Goal: Information Seeking & Learning: Learn about a topic

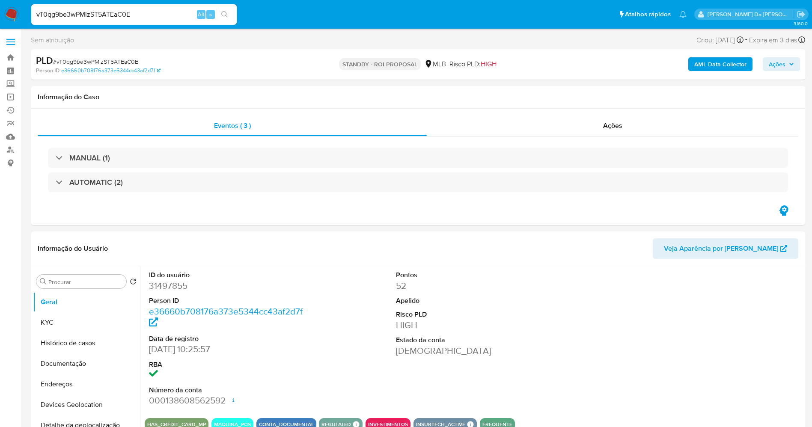
select select "10"
click at [88, 363] on button "Documentação" at bounding box center [83, 364] width 100 height 21
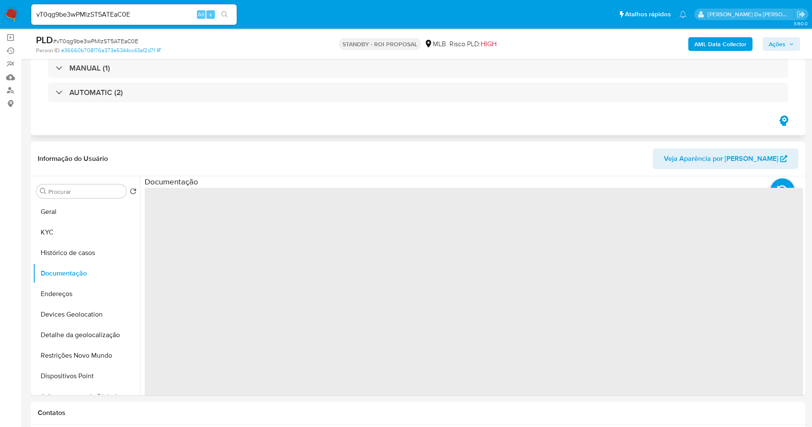
scroll to position [128, 0]
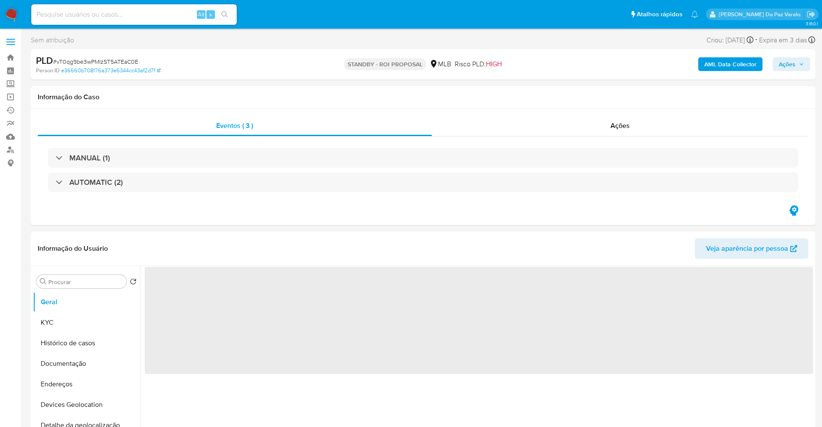
select select "10"
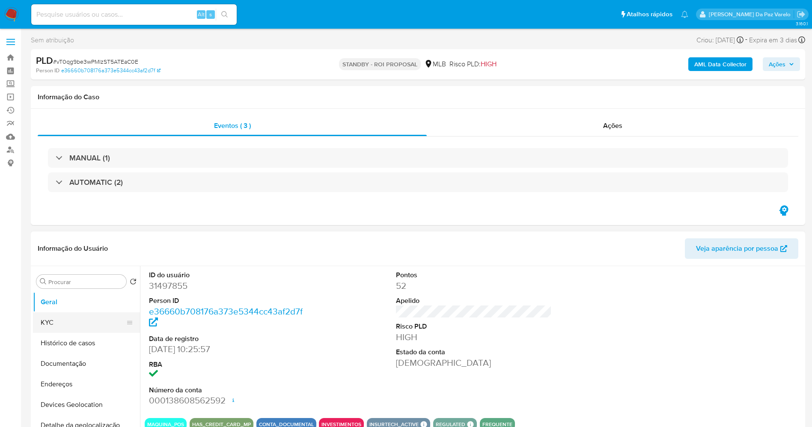
click at [73, 324] on button "KYC" at bounding box center [83, 323] width 100 height 21
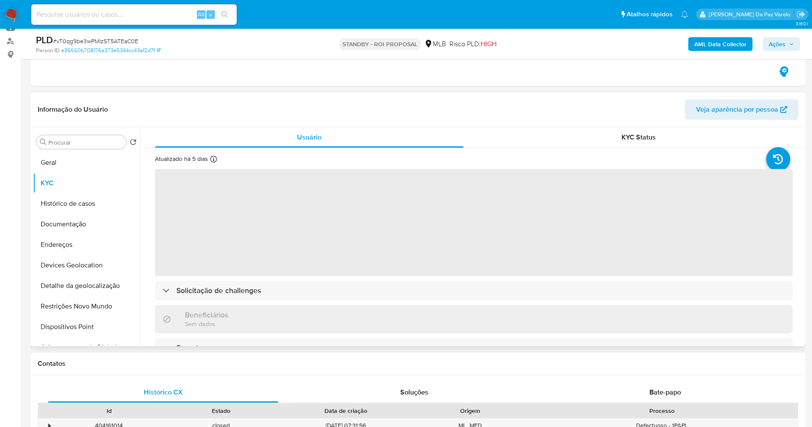
scroll to position [128, 0]
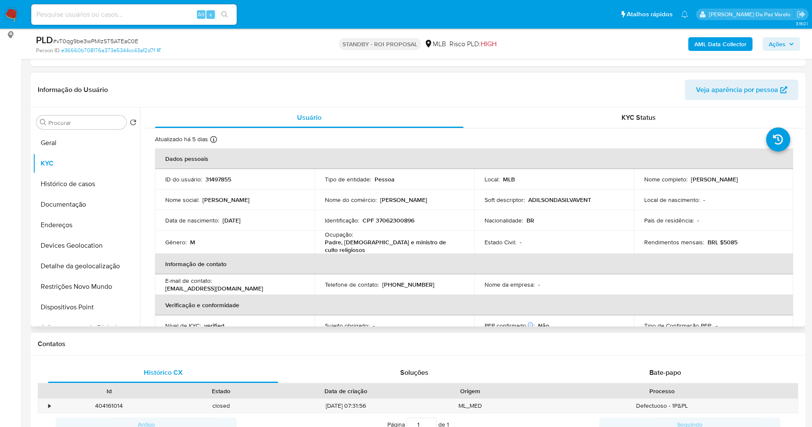
click at [365, 245] on p "Padre, [DEMOGRAPHIC_DATA] e ministro de culto religiosos" at bounding box center [393, 245] width 136 height 15
click at [80, 206] on button "Documentação" at bounding box center [83, 204] width 100 height 21
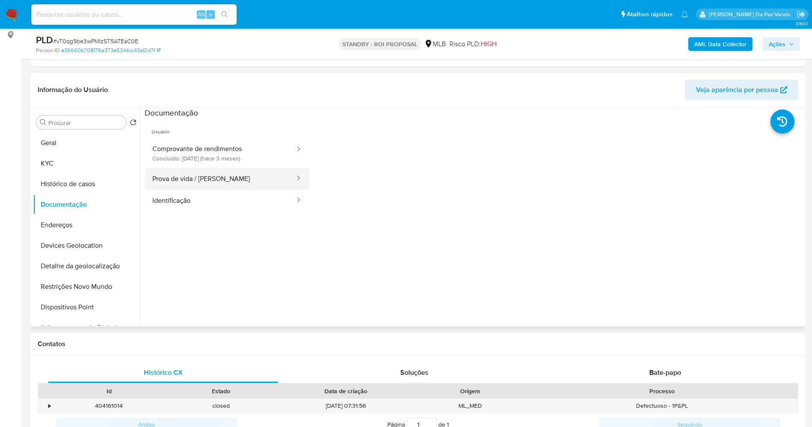
click at [211, 175] on button "Prova de vida / [PERSON_NAME]" at bounding box center [220, 179] width 151 height 22
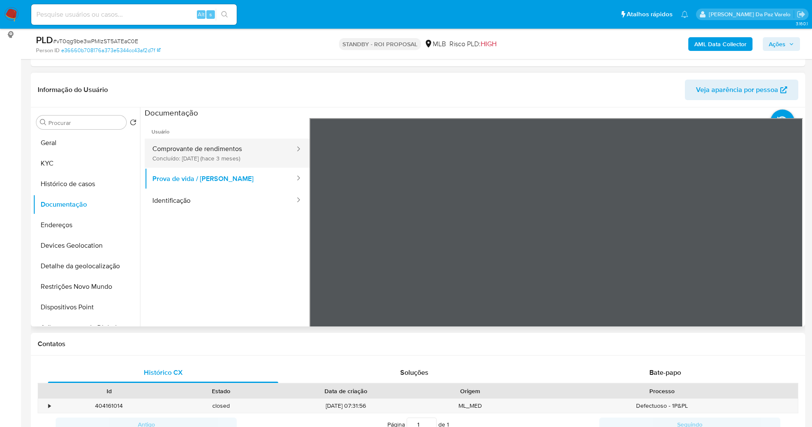
click at [171, 150] on button "Comprovante de rendimentos Concluído: [DATE] (hace 3 meses)" at bounding box center [220, 153] width 151 height 29
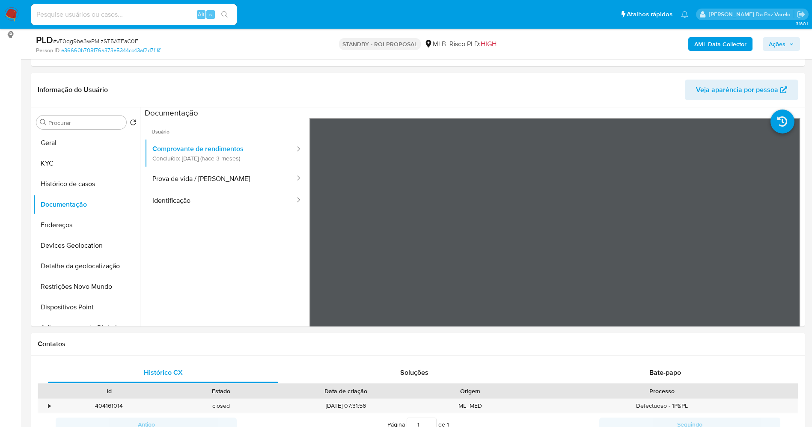
click at [184, 12] on input at bounding box center [134, 14] width 206 height 11
paste input "QFAC5dBFYWdfeGGca4eo5coc"
type input "QFAC5dBFYWdfeGGca4eo5coc"
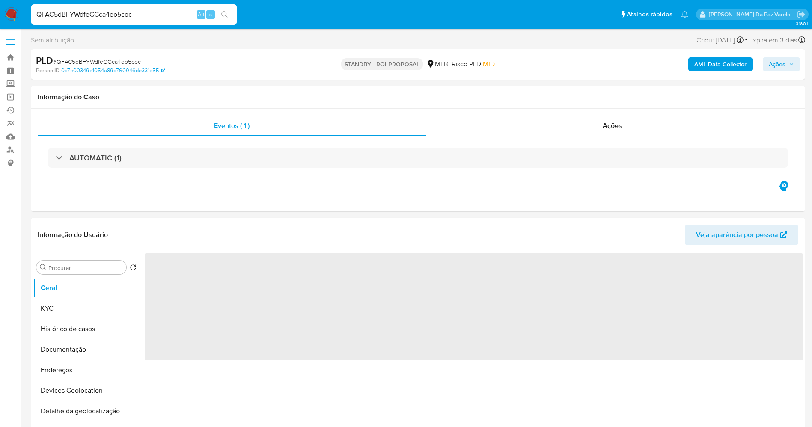
select select "10"
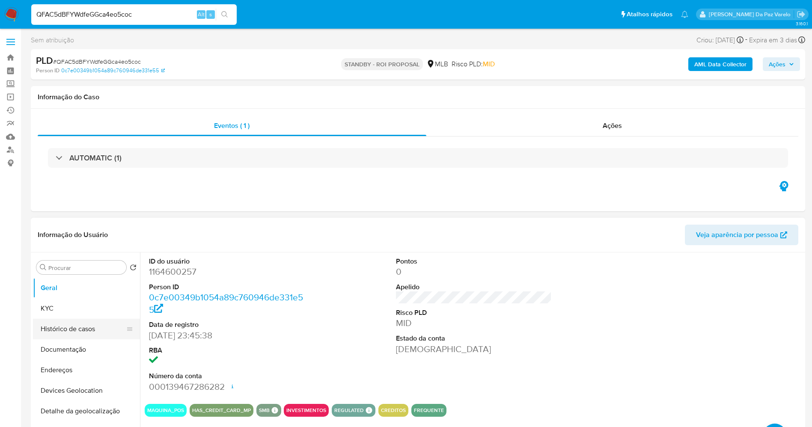
click at [75, 329] on button "Histórico de casos" at bounding box center [83, 329] width 100 height 21
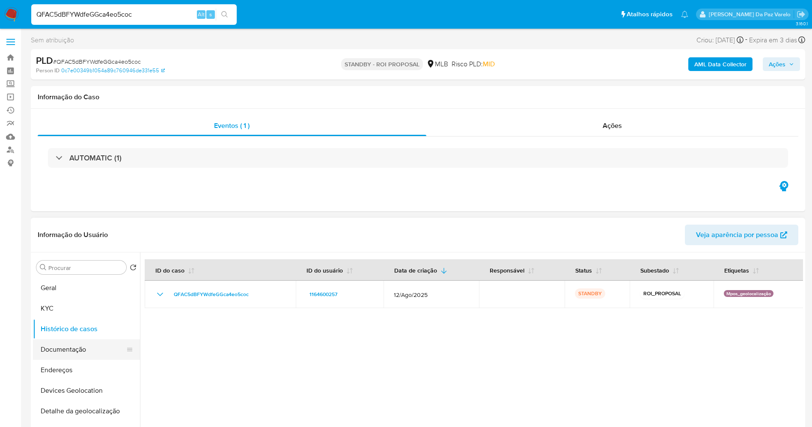
click at [76, 352] on button "Documentação" at bounding box center [83, 350] width 100 height 21
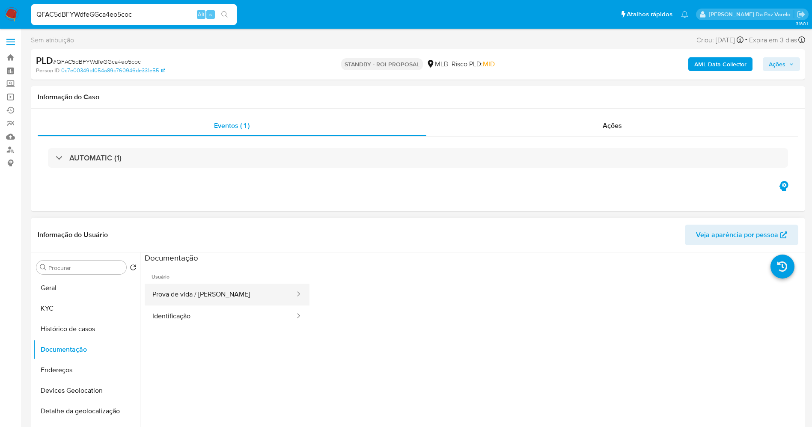
click at [221, 298] on button "Prova de vida / [PERSON_NAME]" at bounding box center [220, 295] width 151 height 22
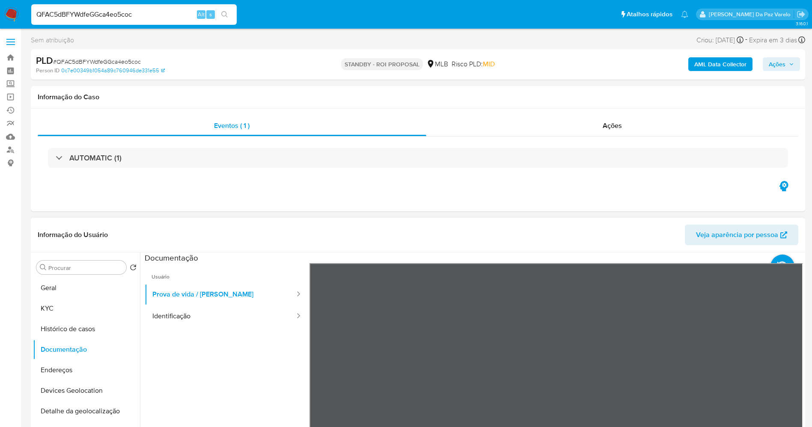
scroll to position [64, 0]
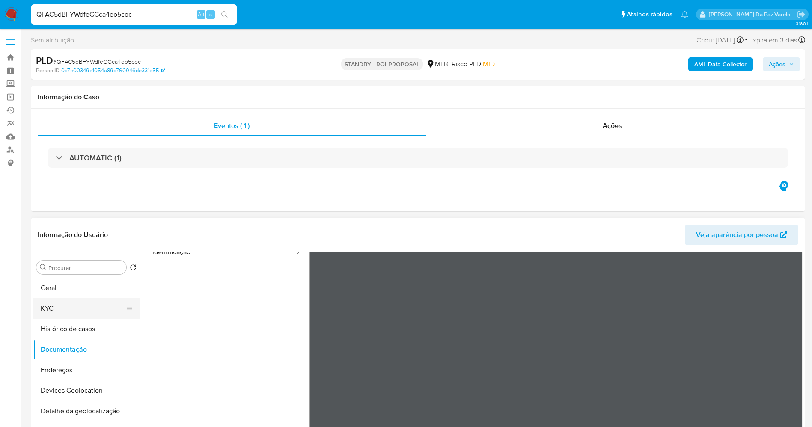
click at [80, 316] on button "KYC" at bounding box center [83, 308] width 100 height 21
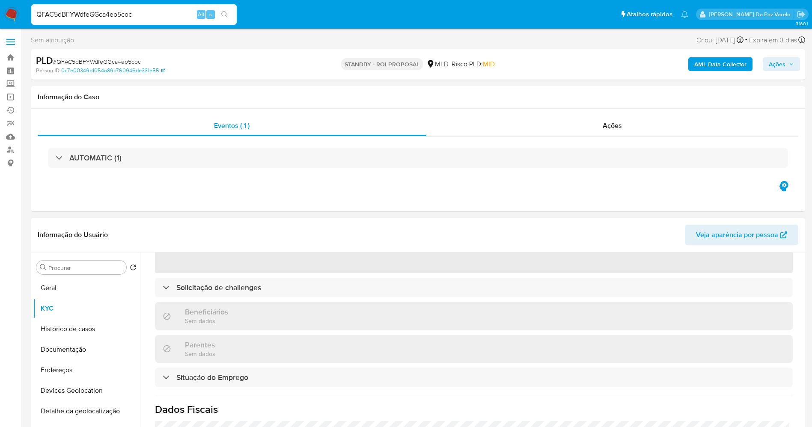
scroll to position [0, 0]
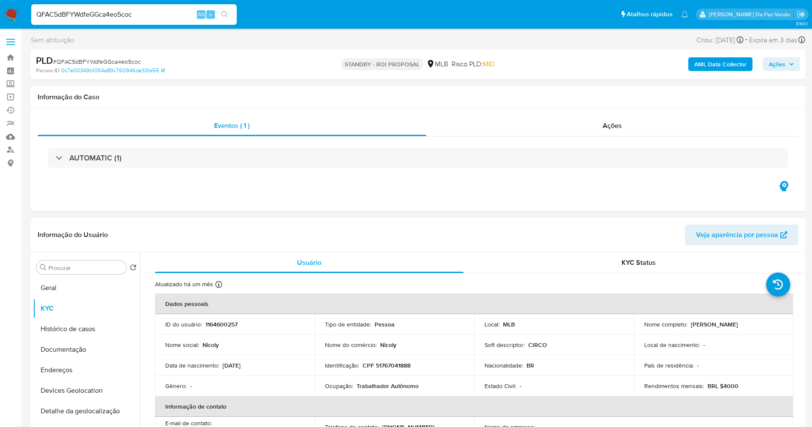
click at [507, 343] on p "Soft descriptor :" at bounding box center [505, 345] width 40 height 8
copy div "Soft descriptor : CIRCO"
click at [98, 267] on input "Procurar" at bounding box center [85, 268] width 75 height 8
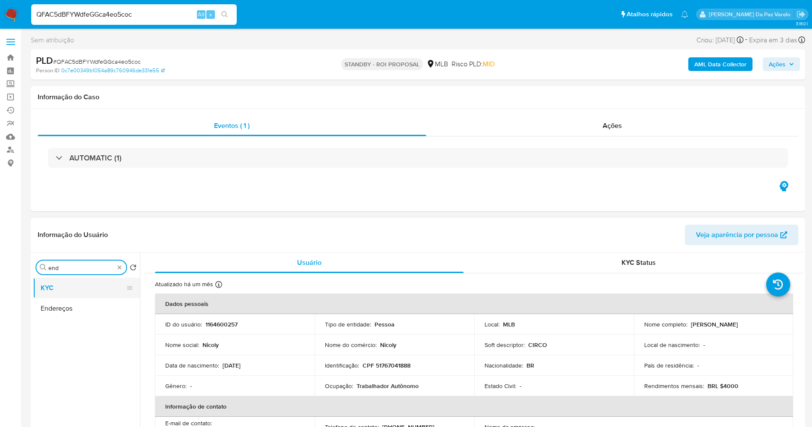
type input "end"
click at [55, 295] on button "KYC" at bounding box center [83, 288] width 100 height 21
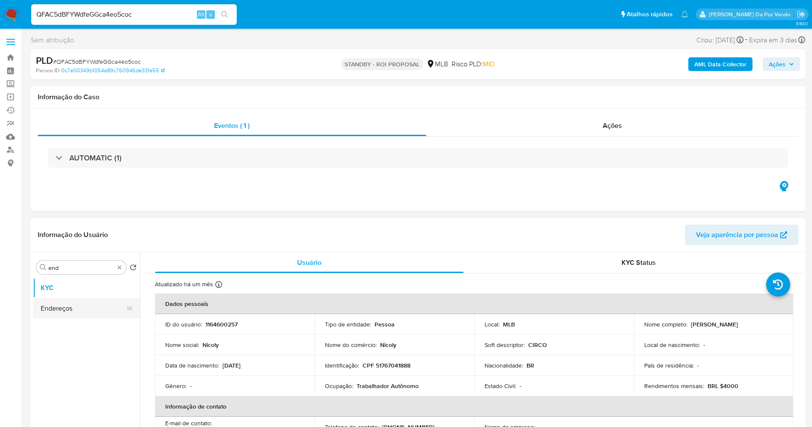
click at [56, 307] on button "Endereços" at bounding box center [83, 308] width 100 height 21
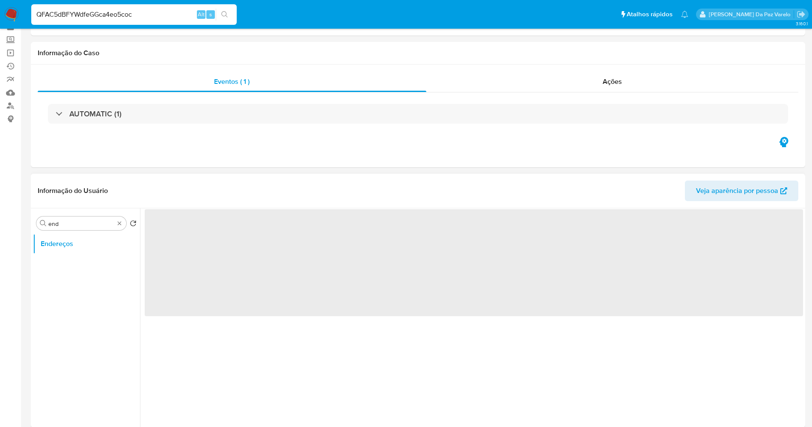
scroll to position [64, 0]
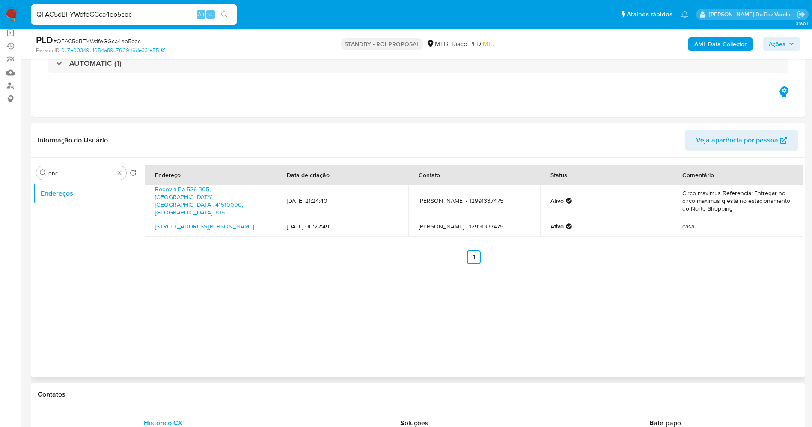
click at [182, 10] on input "QFAC5dBFYWdfeGGca4eo5coc" at bounding box center [134, 14] width 206 height 11
paste input "V2Q5kNMSstdphzHJrjuLvSe5"
type input "V2Q5kNMSstdphzHJrjuLvSe5"
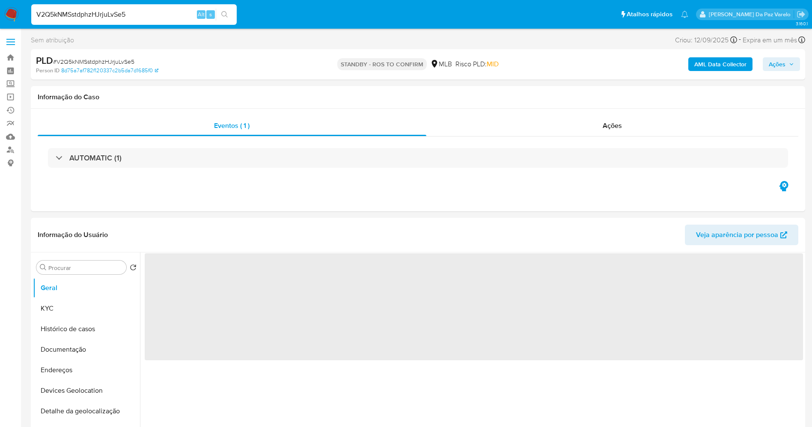
select select "10"
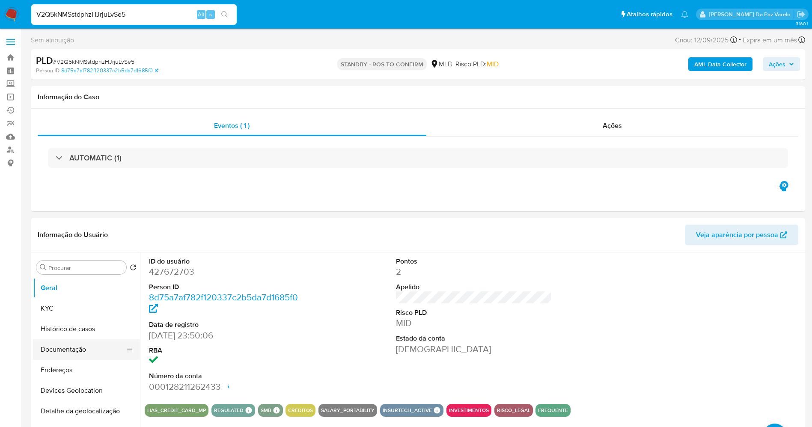
click at [83, 346] on button "Documentação" at bounding box center [83, 350] width 100 height 21
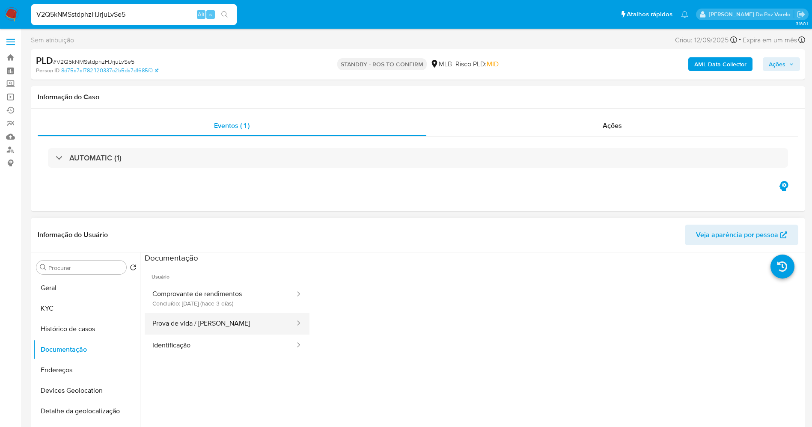
click at [246, 324] on button "Prova de vida / [PERSON_NAME]" at bounding box center [220, 324] width 151 height 22
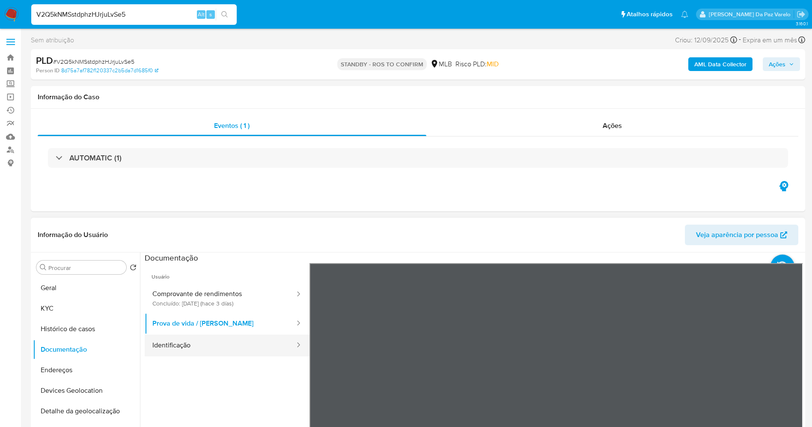
click at [233, 343] on button "Identificação" at bounding box center [220, 346] width 151 height 22
